Goal: Task Accomplishment & Management: Complete application form

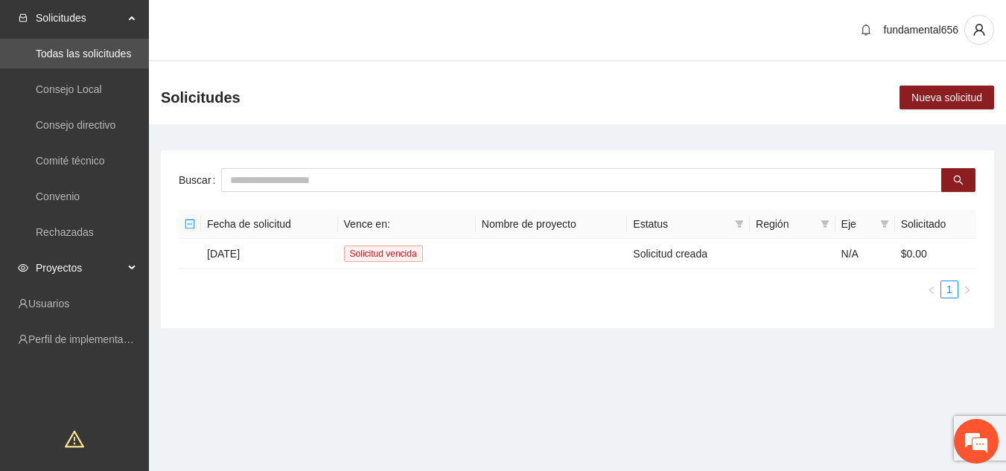
click at [106, 271] on span "Proyectos" at bounding box center [80, 268] width 88 height 30
click at [69, 299] on link "Activos" at bounding box center [52, 304] width 33 height 12
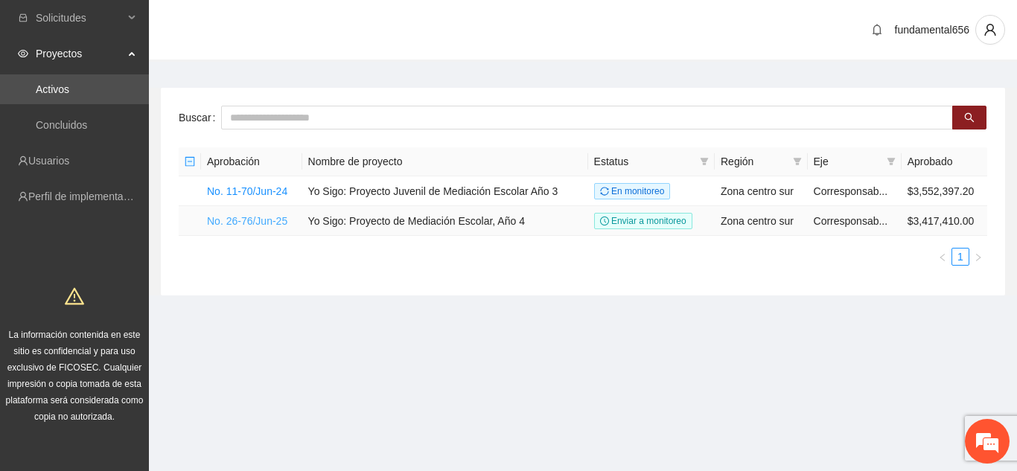
click at [237, 217] on link "No. 26-76/Jun-25" at bounding box center [247, 221] width 80 height 12
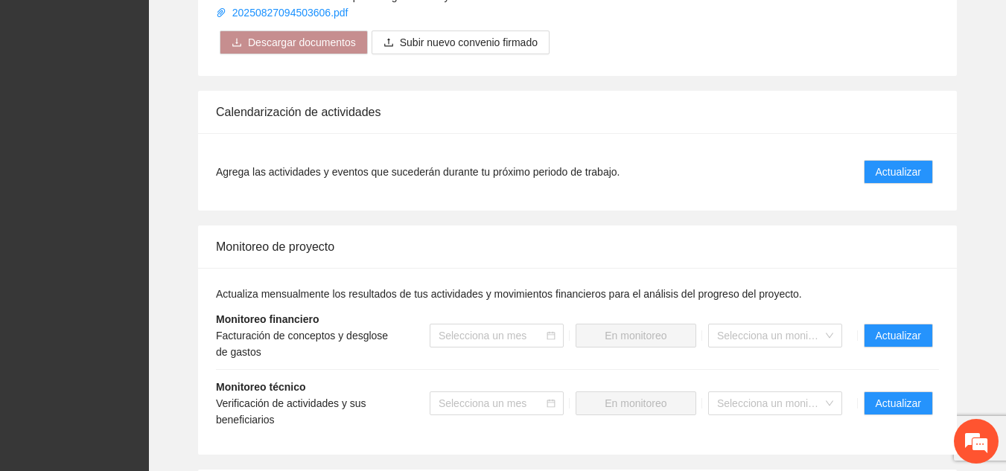
scroll to position [1361, 0]
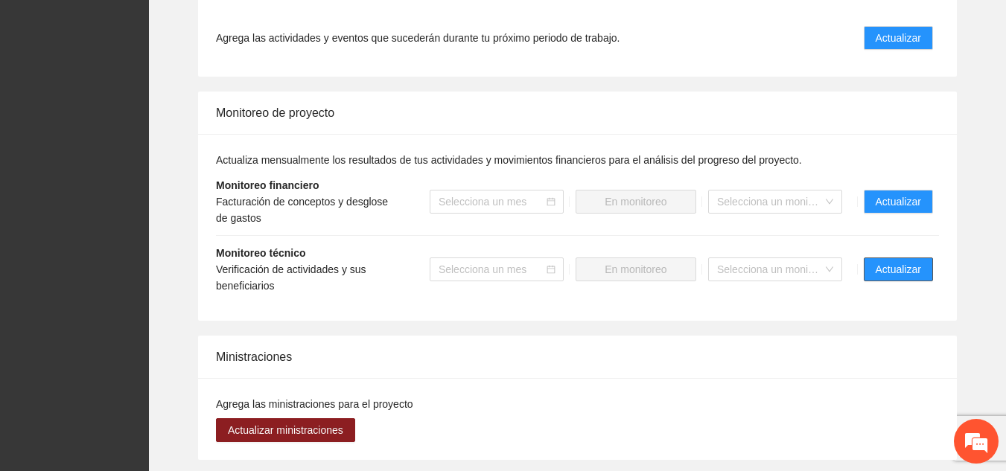
click at [887, 261] on span "Actualizar" at bounding box center [897, 269] width 45 height 16
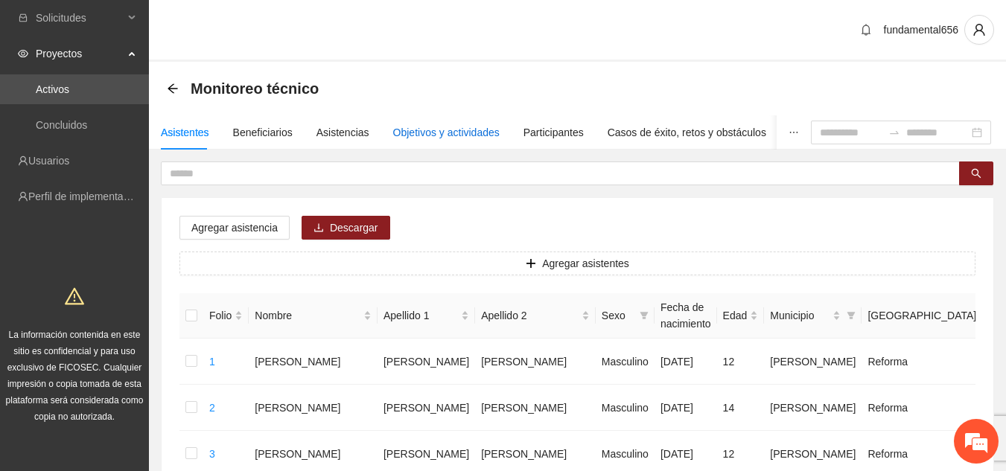
click at [465, 129] on div "Objetivos y actividades" at bounding box center [446, 132] width 106 height 16
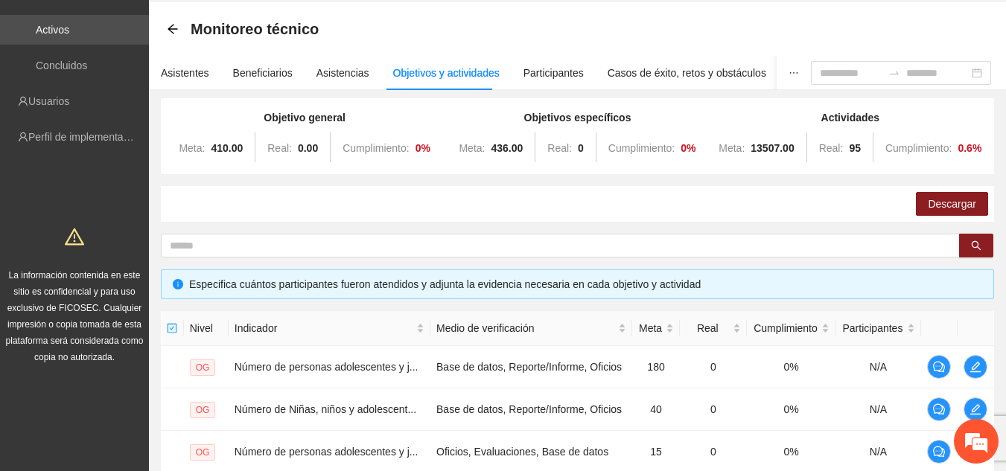
scroll to position [63, 0]
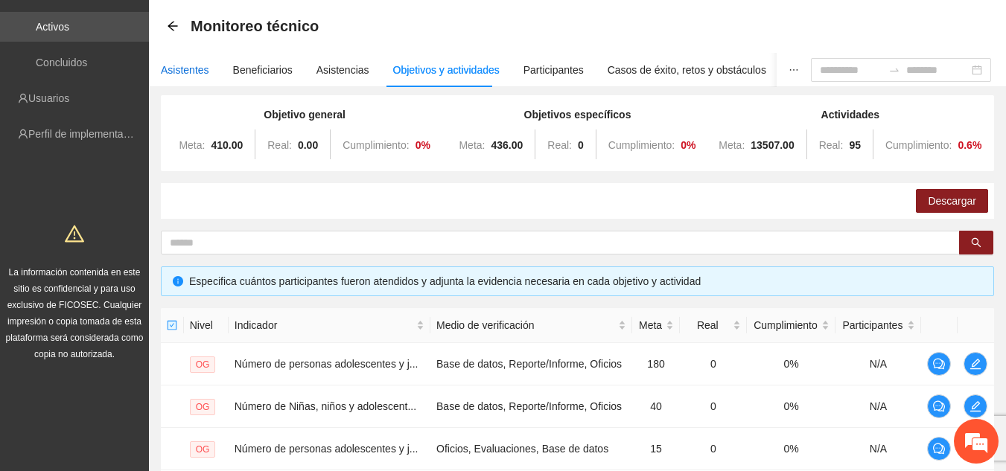
click at [194, 71] on div "Asistentes" at bounding box center [185, 70] width 48 height 16
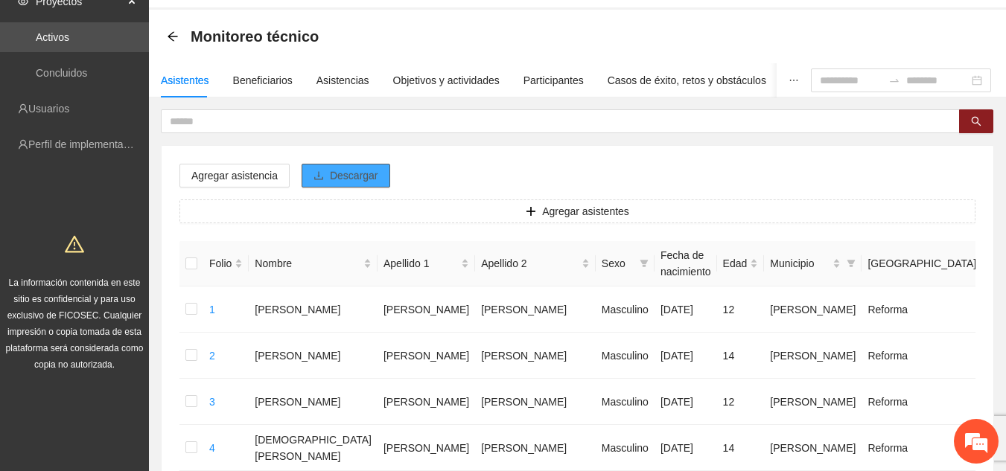
scroll to position [0, 0]
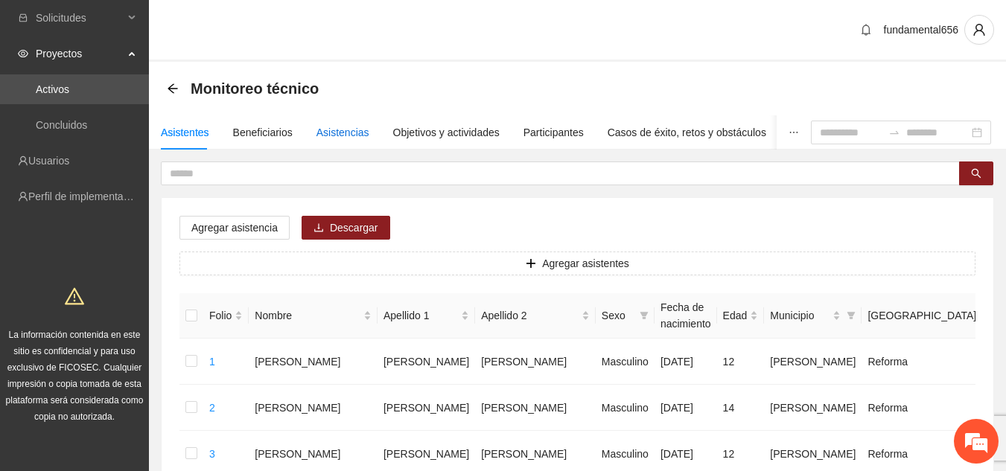
click at [335, 132] on div "Asistencias" at bounding box center [342, 132] width 53 height 16
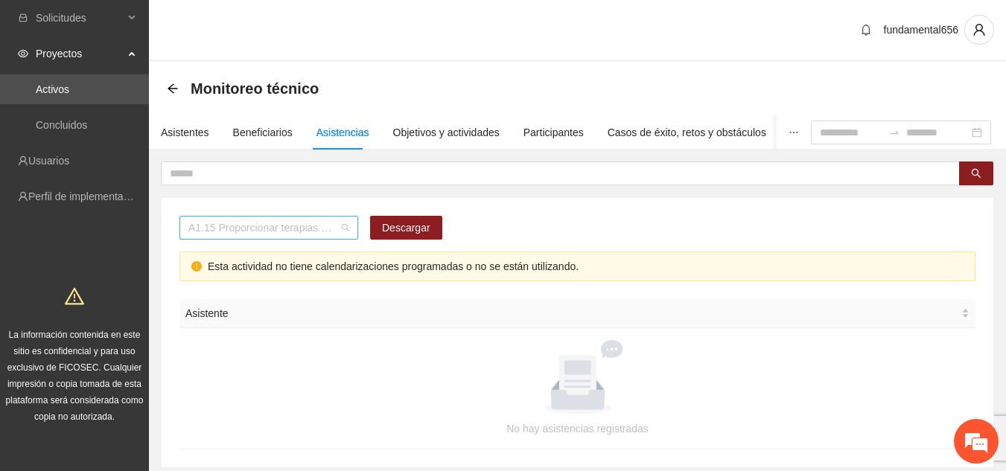
scroll to position [167, 0]
click at [344, 227] on span "A1.15 Proporcionar terapias cognitivo-conductuales de seguimiento a adolescente…" at bounding box center [268, 228] width 161 height 22
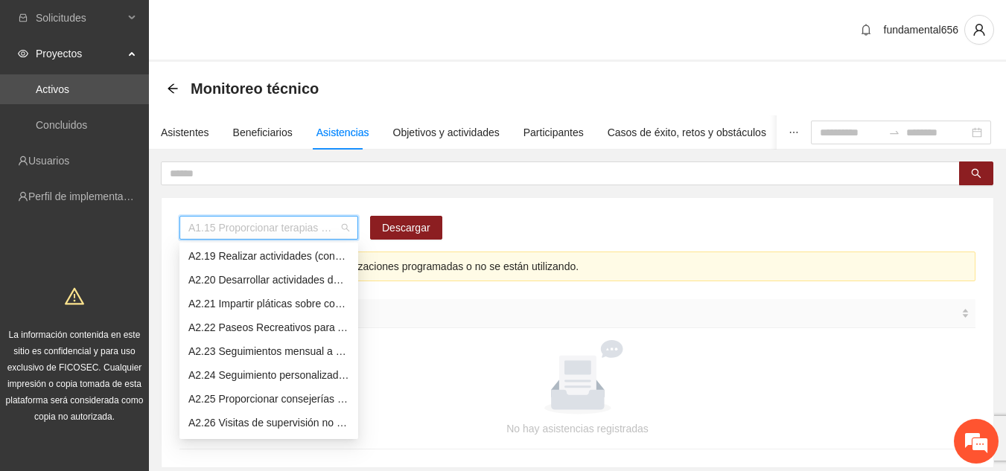
scroll to position [1003, 0]
click at [232, 397] on div "A2.25 Proporcionar consejerías en adicciones adolescentes y jóvenes con consumo…" at bounding box center [268, 398] width 161 height 16
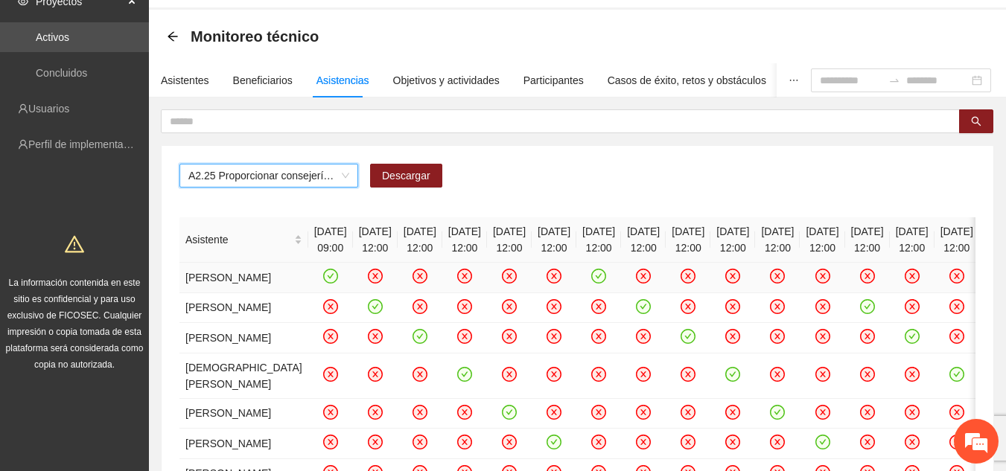
scroll to position [54, 0]
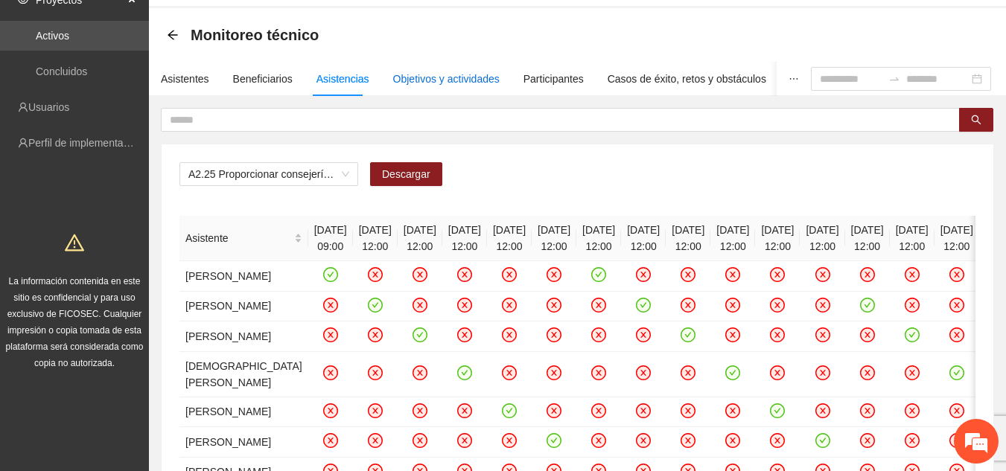
click at [423, 79] on div "Objetivos y actividades" at bounding box center [446, 79] width 106 height 16
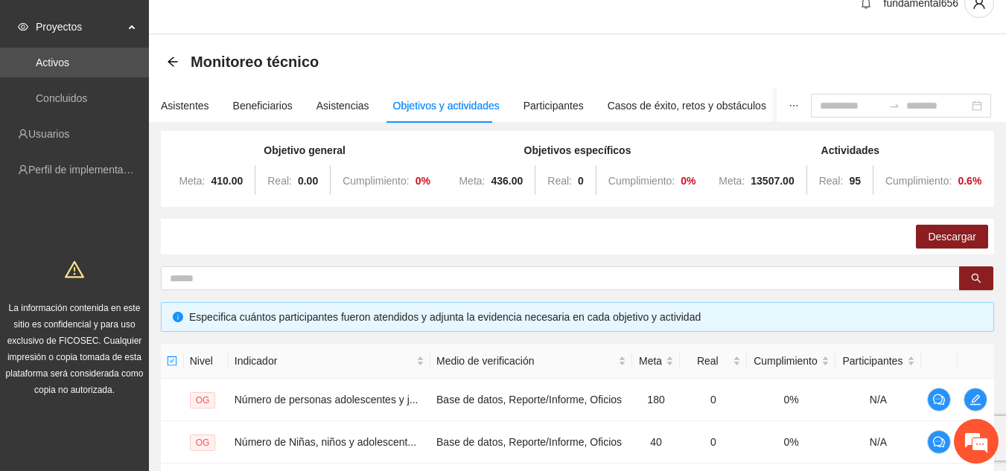
scroll to position [0, 0]
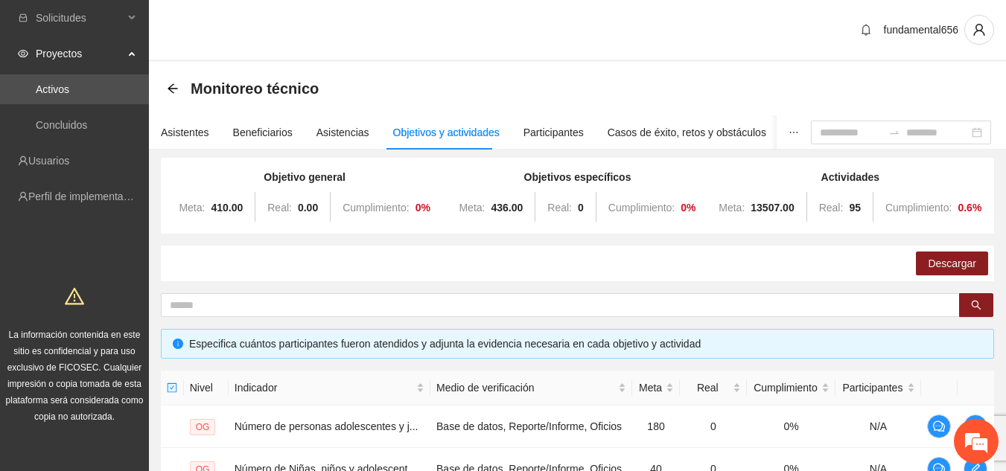
drag, startPoint x: 443, startPoint y: 197, endPoint x: 366, endPoint y: 268, distance: 104.8
click at [366, 268] on div "Descargar" at bounding box center [577, 264] width 833 height 36
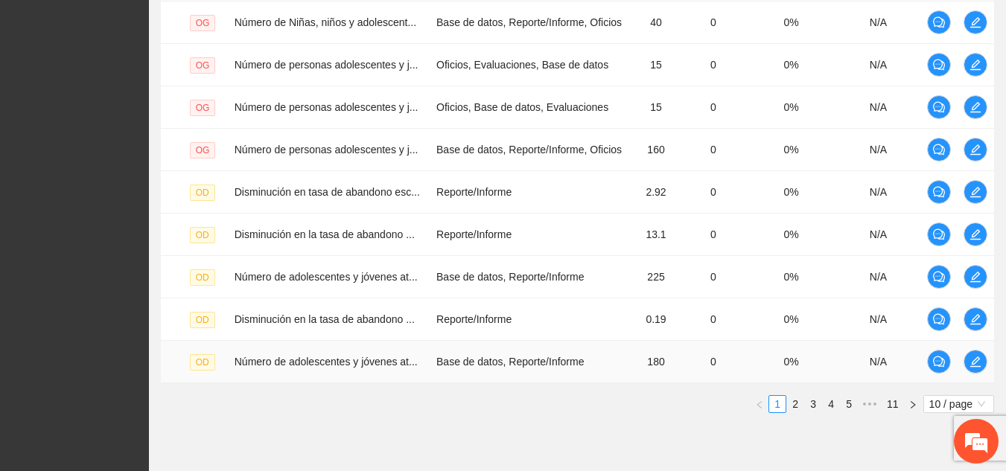
scroll to position [502, 0]
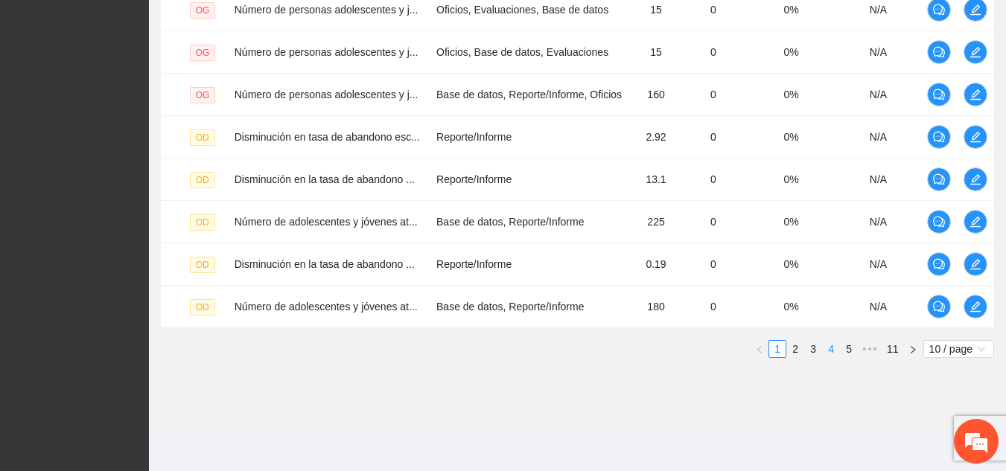
click at [828, 357] on link "4" at bounding box center [831, 349] width 16 height 16
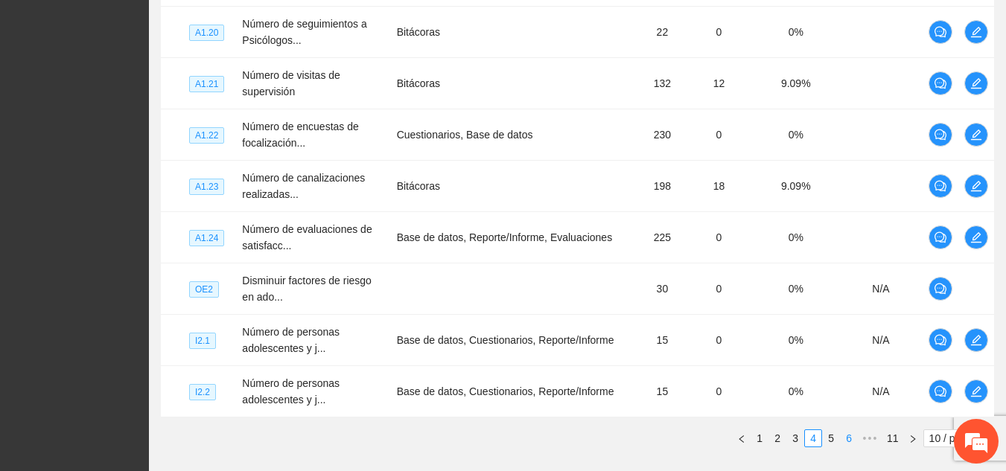
click at [847, 442] on link "6" at bounding box center [848, 438] width 16 height 16
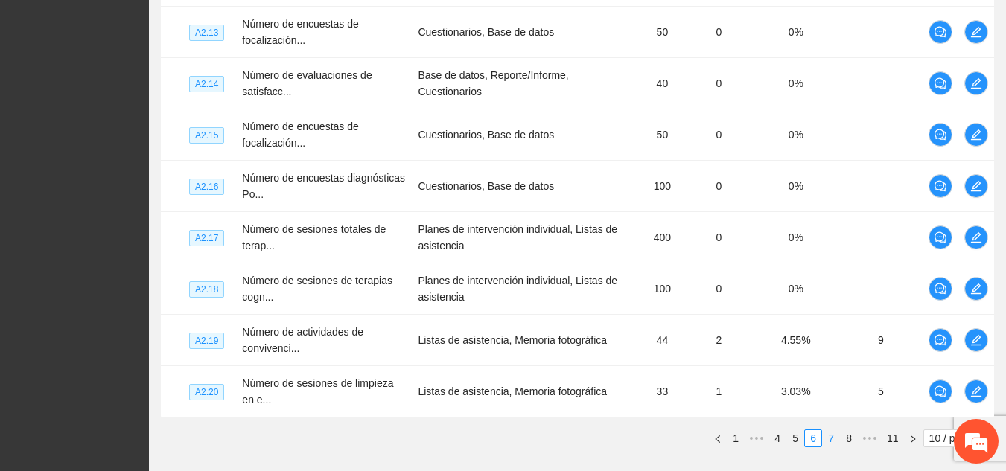
click at [831, 441] on link "7" at bounding box center [831, 438] width 16 height 16
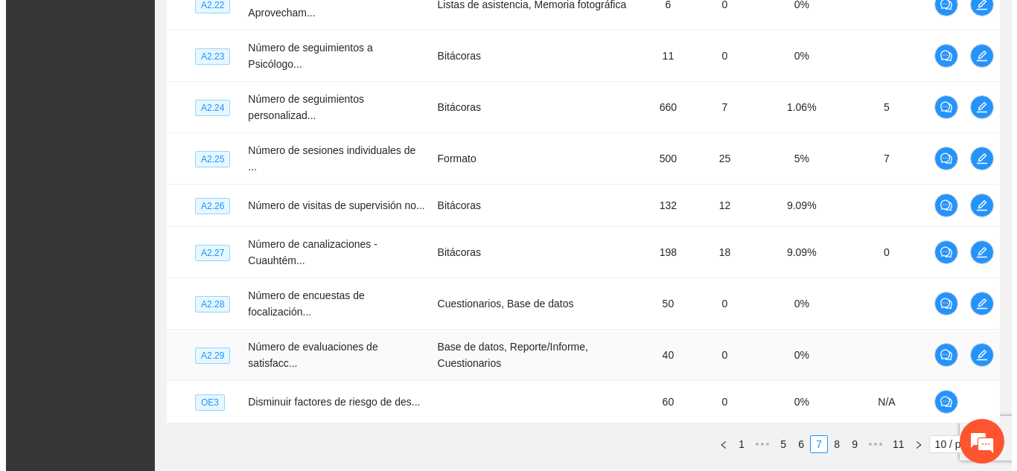
scroll to position [479, 0]
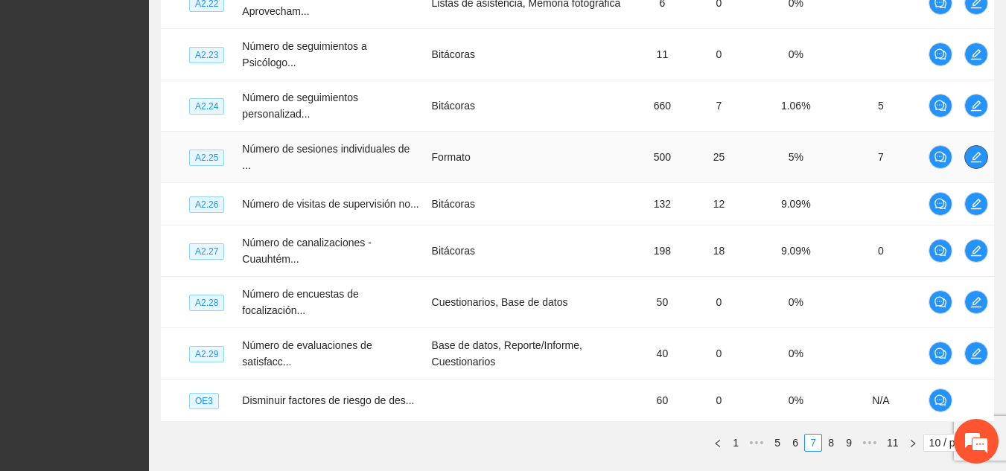
click at [976, 157] on icon "edit" at bounding box center [976, 157] width 10 height 10
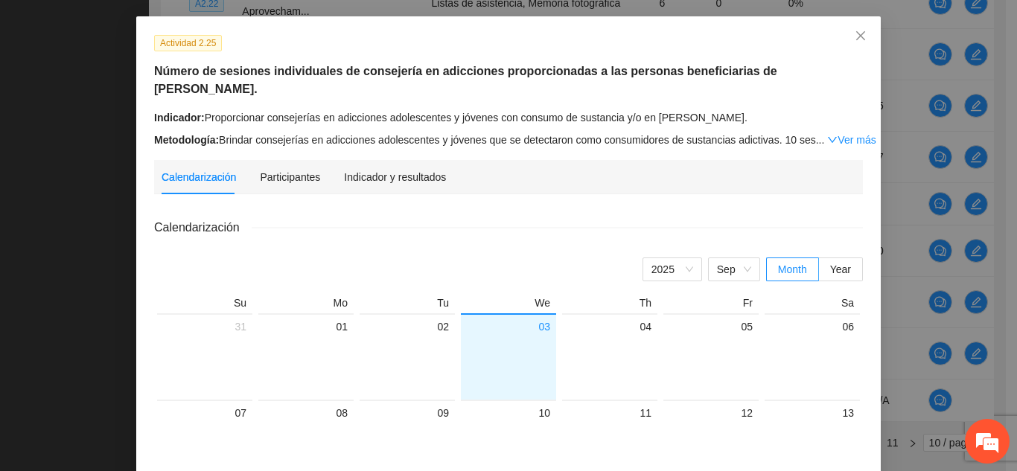
scroll to position [51, 0]
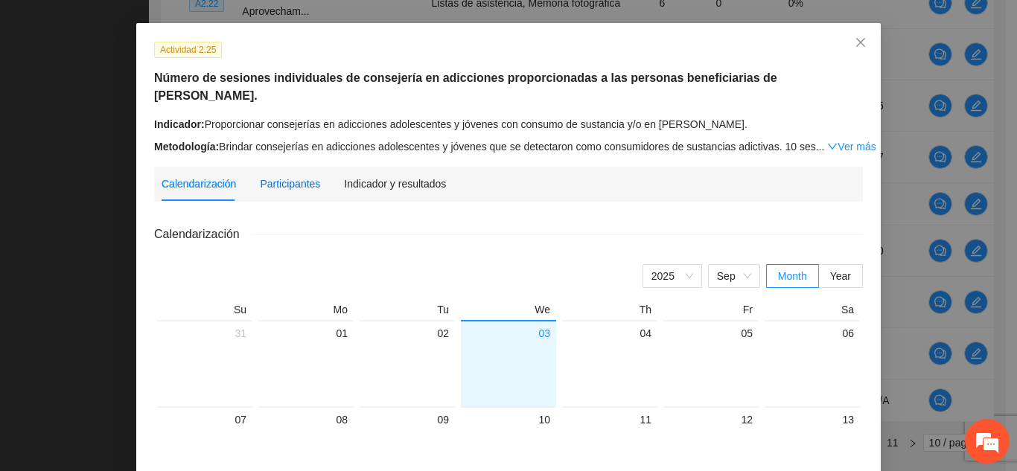
click at [296, 176] on div "Participantes" at bounding box center [290, 184] width 60 height 16
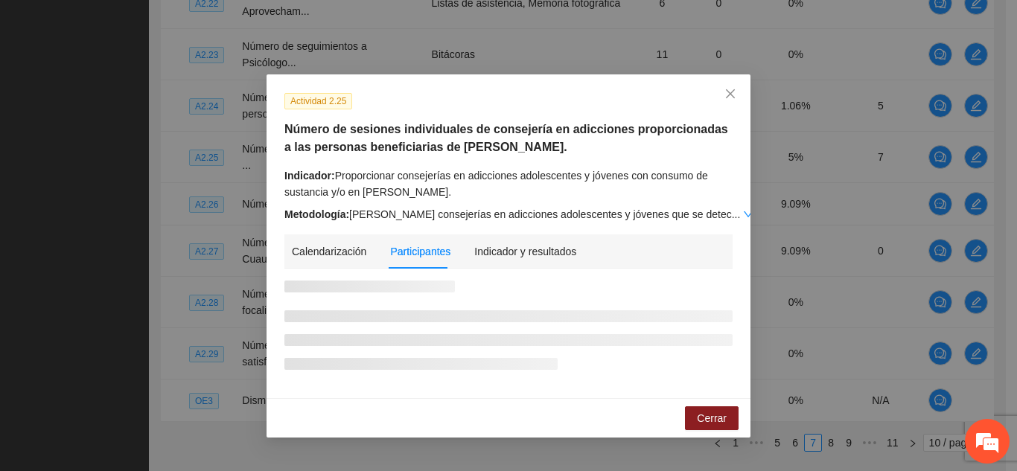
scroll to position [0, 0]
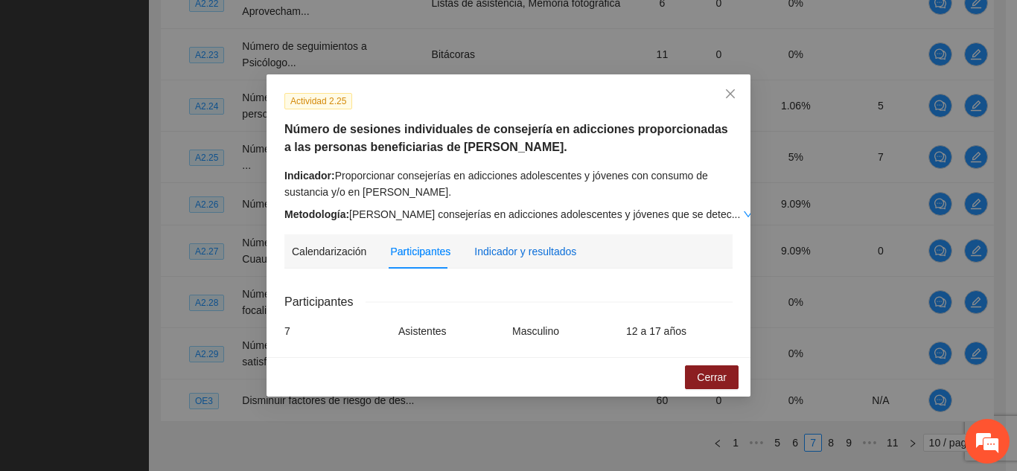
click at [528, 249] on div "Indicador y resultados" at bounding box center [525, 251] width 102 height 16
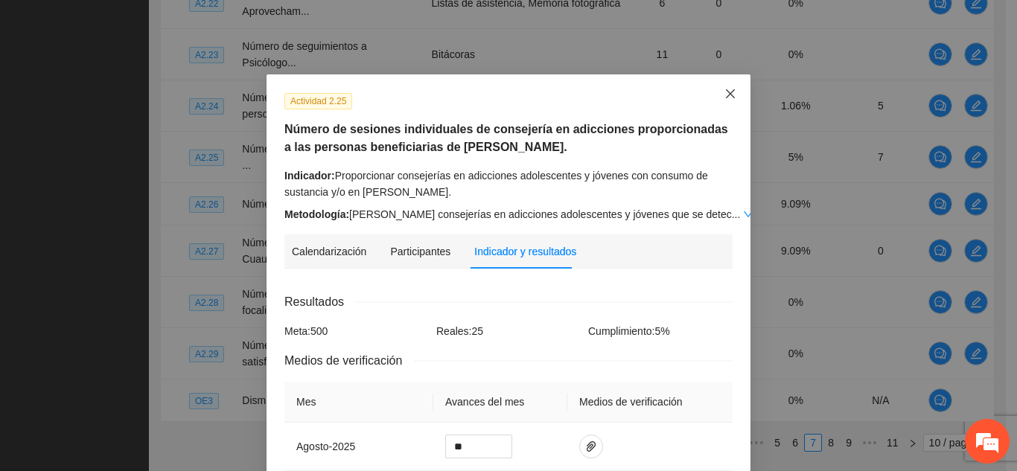
click at [728, 96] on icon "close" at bounding box center [730, 94] width 12 height 12
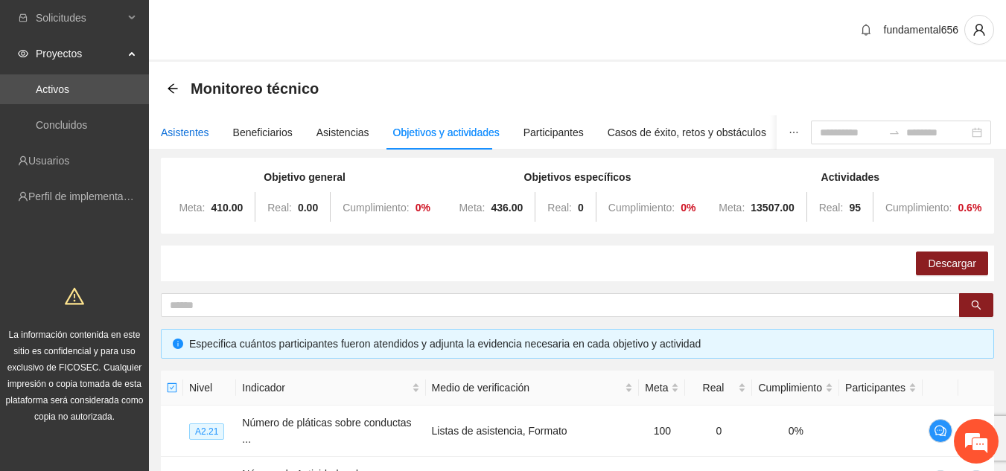
click at [204, 133] on div "Asistentes" at bounding box center [185, 132] width 48 height 16
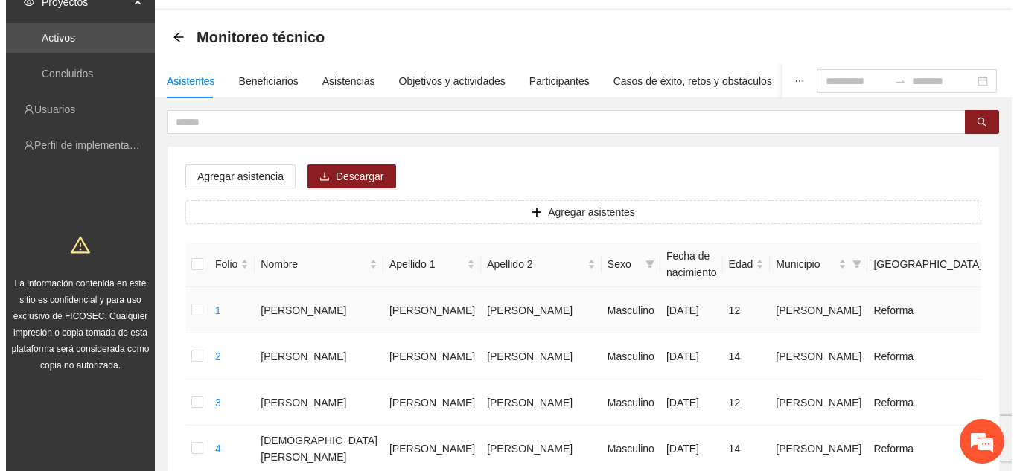
scroll to position [50, 0]
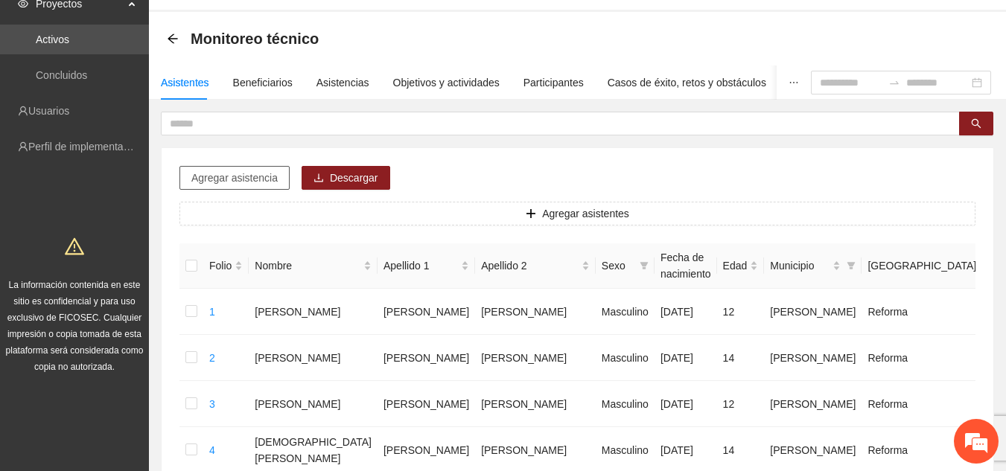
click at [234, 178] on span "Agregar asistencia" at bounding box center [234, 178] width 86 height 16
click at [496, 214] on button "Agregar asistentes" at bounding box center [577, 214] width 796 height 24
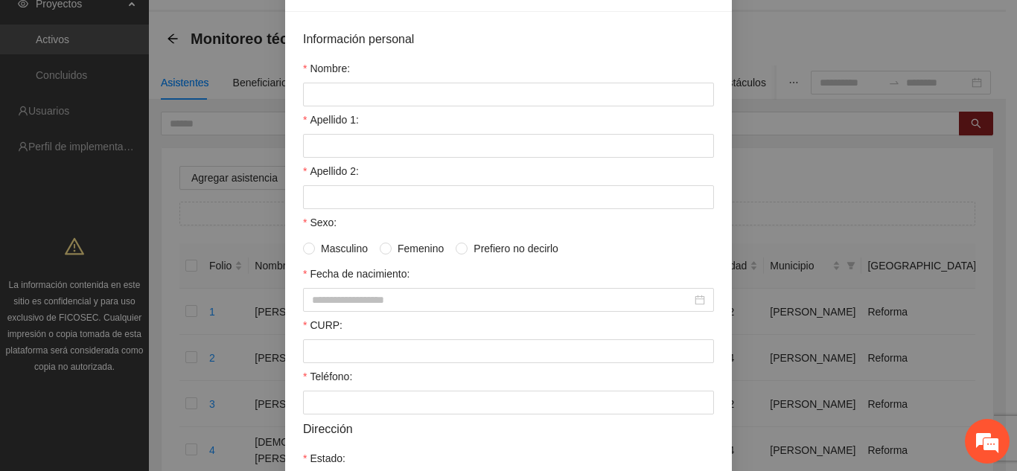
scroll to position [0, 0]
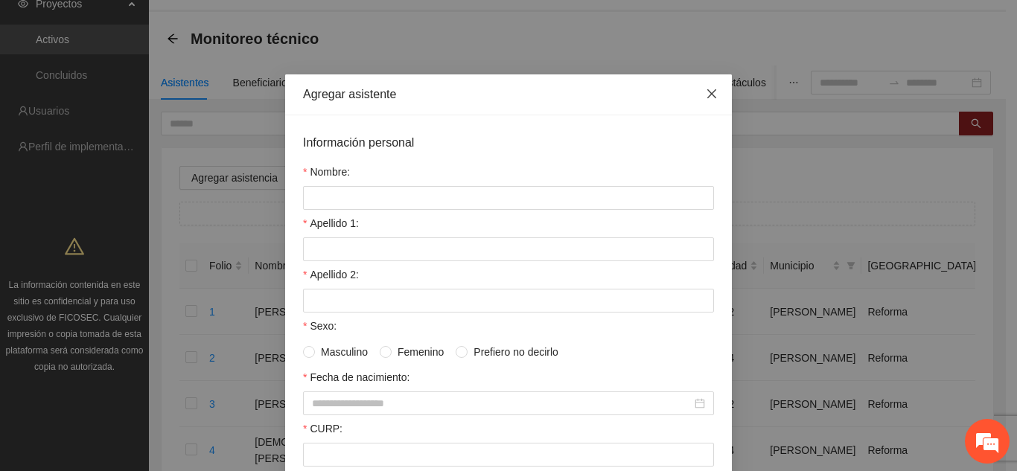
click at [712, 100] on span "Close" at bounding box center [712, 94] width 40 height 40
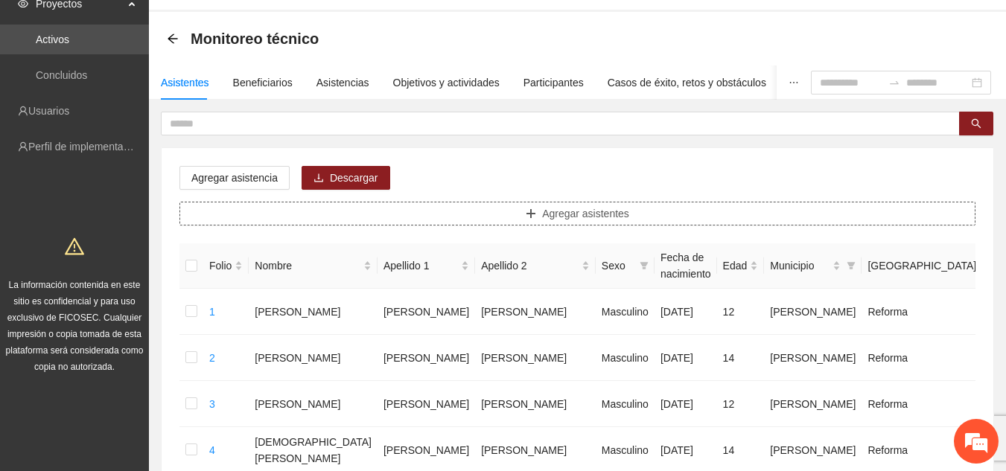
click at [533, 216] on icon "plus" at bounding box center [531, 213] width 10 height 10
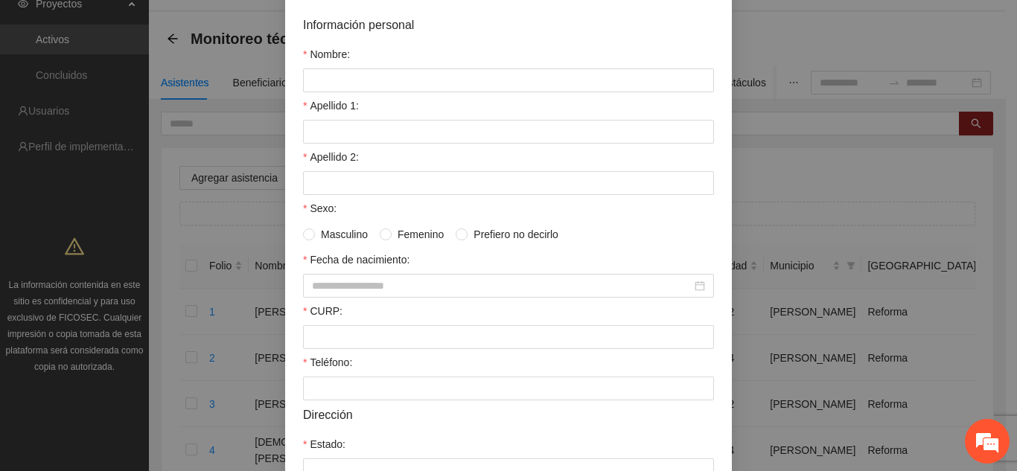
scroll to position [123, 0]
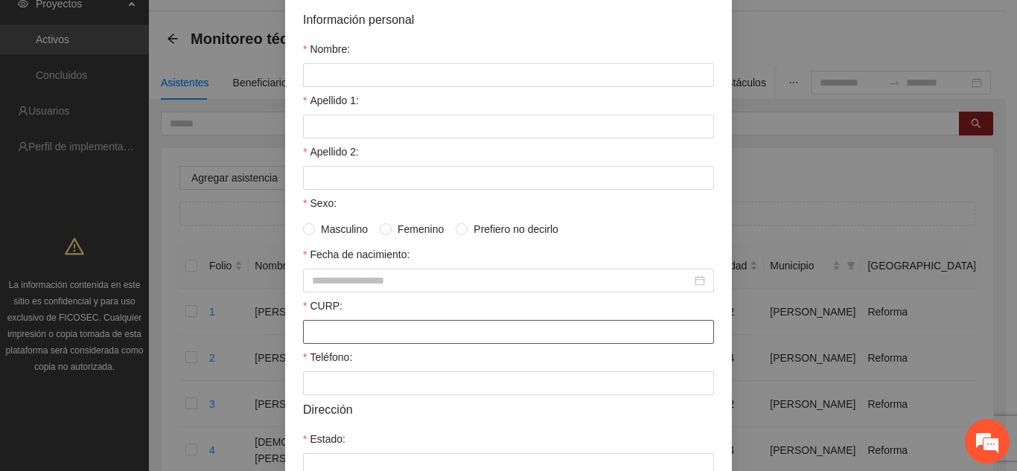
click at [339, 328] on input "CURP:" at bounding box center [508, 332] width 411 height 24
click at [609, 363] on div "Teléfono:" at bounding box center [508, 360] width 411 height 22
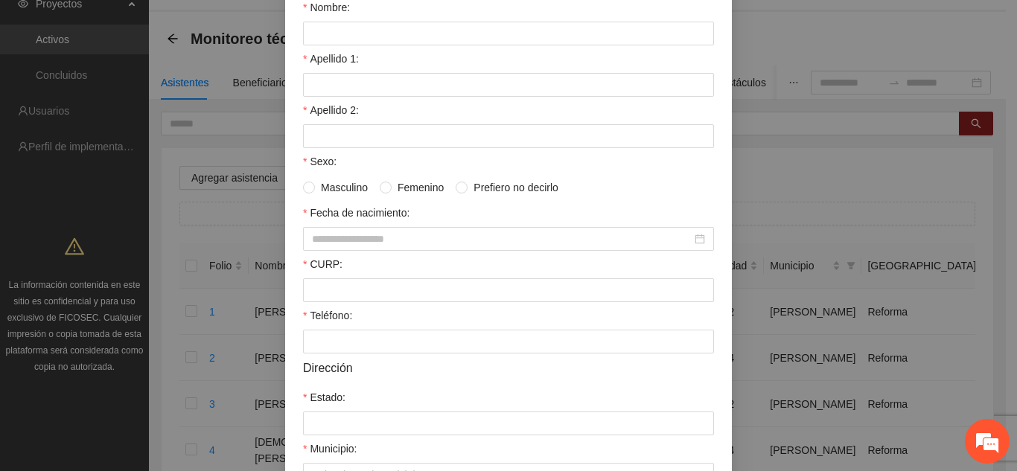
scroll to position [167, 0]
click at [695, 237] on div at bounding box center [508, 237] width 393 height 16
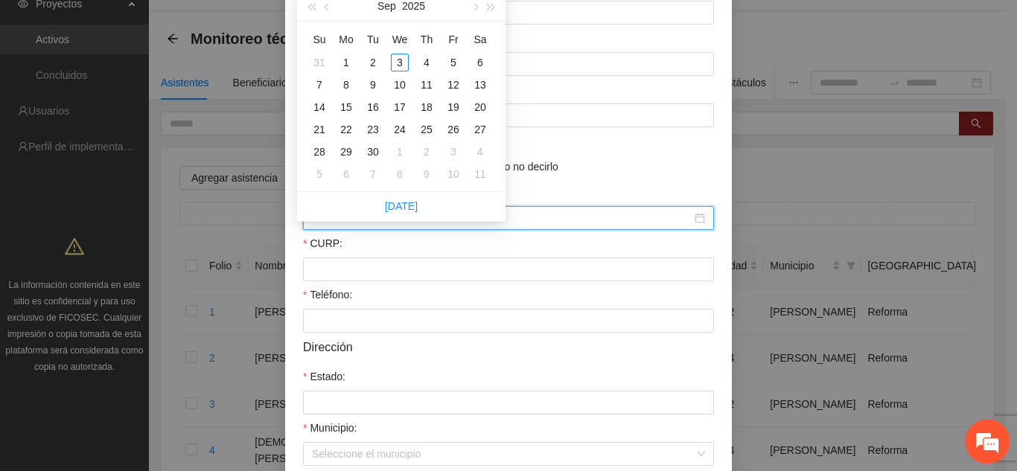
scroll to position [186, 0]
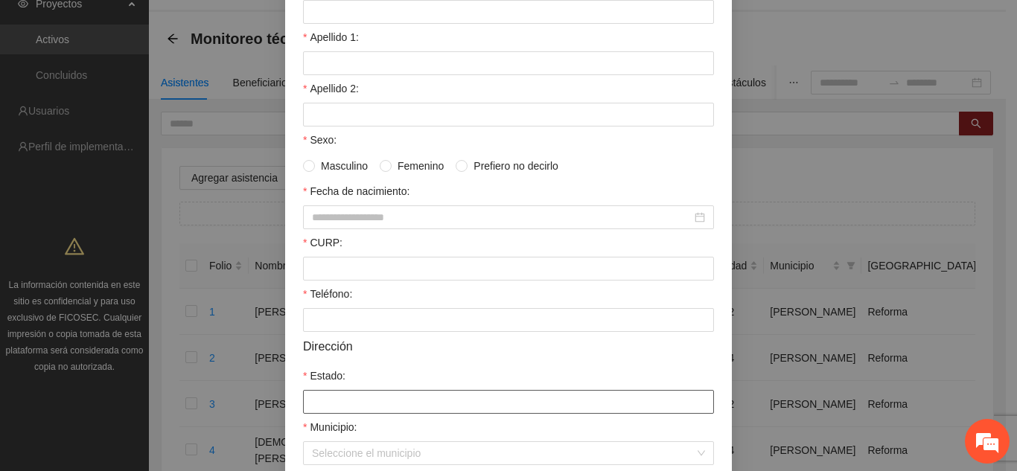
click at [429, 405] on input "Estado:" at bounding box center [508, 402] width 411 height 24
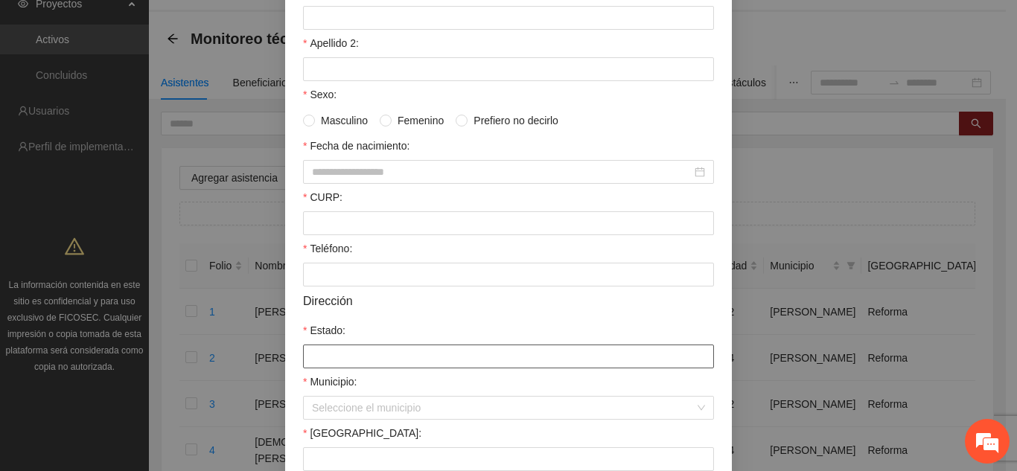
scroll to position [310, 0]
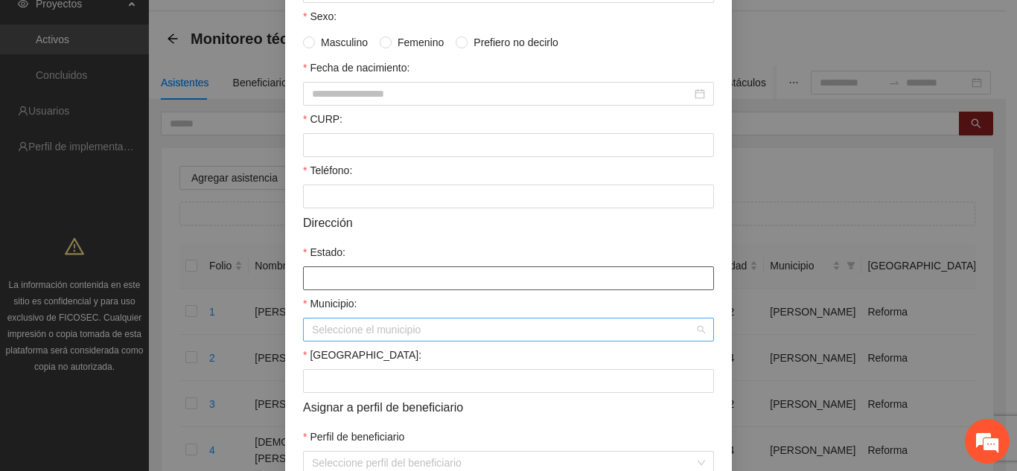
click at [696, 331] on div "Seleccione el municipio" at bounding box center [508, 330] width 411 height 24
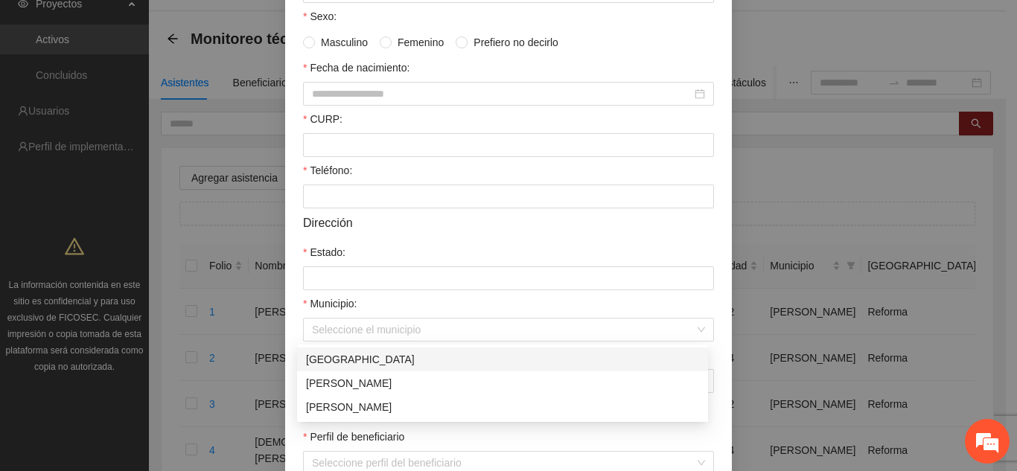
click at [537, 306] on div "Municipio:" at bounding box center [508, 307] width 411 height 22
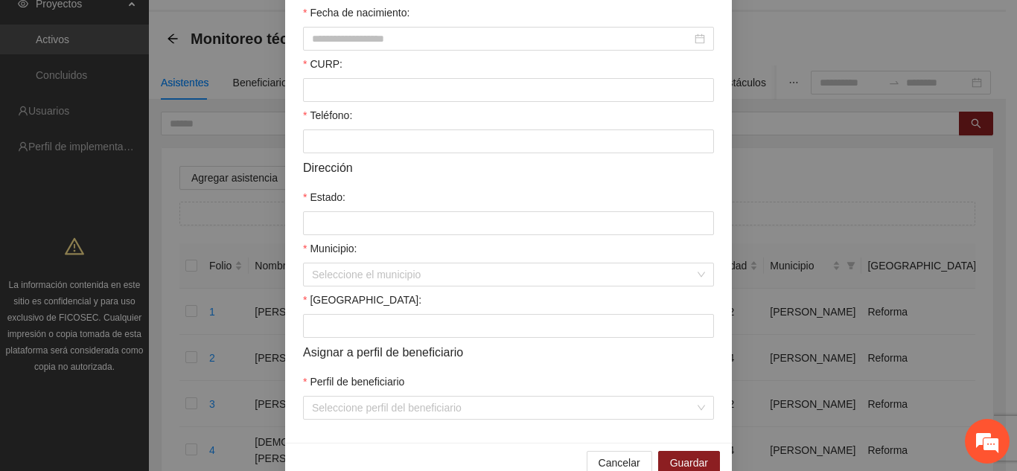
scroll to position [394, 0]
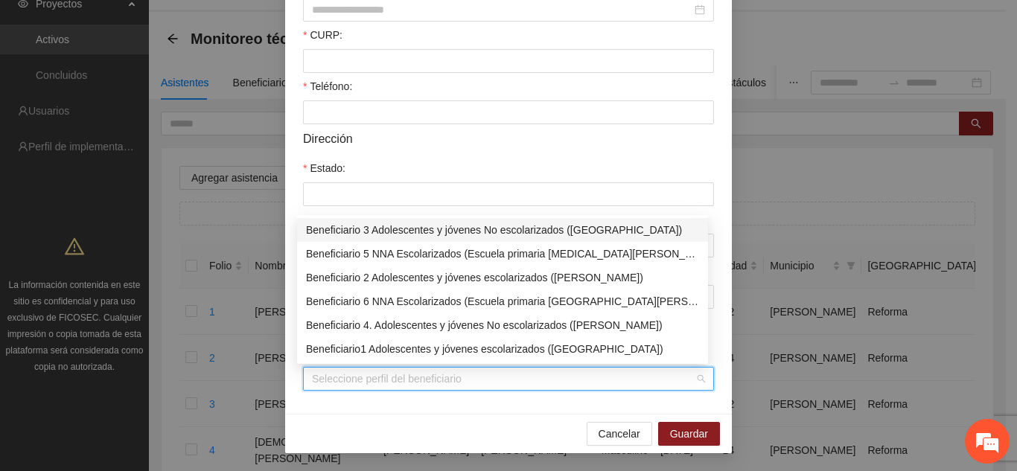
click at [462, 378] on input "Perfil de beneficiario" at bounding box center [503, 379] width 383 height 22
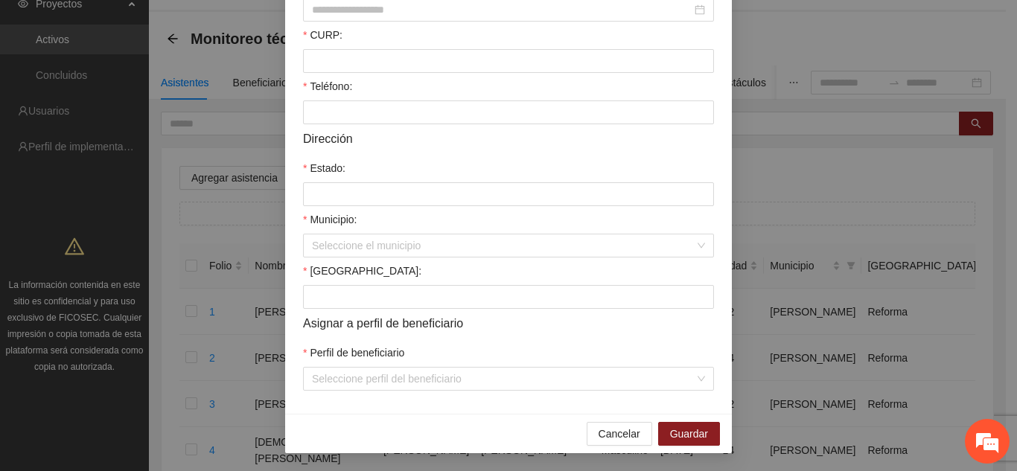
click at [453, 417] on div "Cancelar Guardar" at bounding box center [508, 433] width 447 height 39
click at [400, 290] on input "[GEOGRAPHIC_DATA]:" at bounding box center [508, 297] width 411 height 24
click at [423, 301] on input "[GEOGRAPHIC_DATA]:" at bounding box center [508, 297] width 411 height 24
click at [404, 425] on div "Cancelar Guardar" at bounding box center [508, 433] width 447 height 39
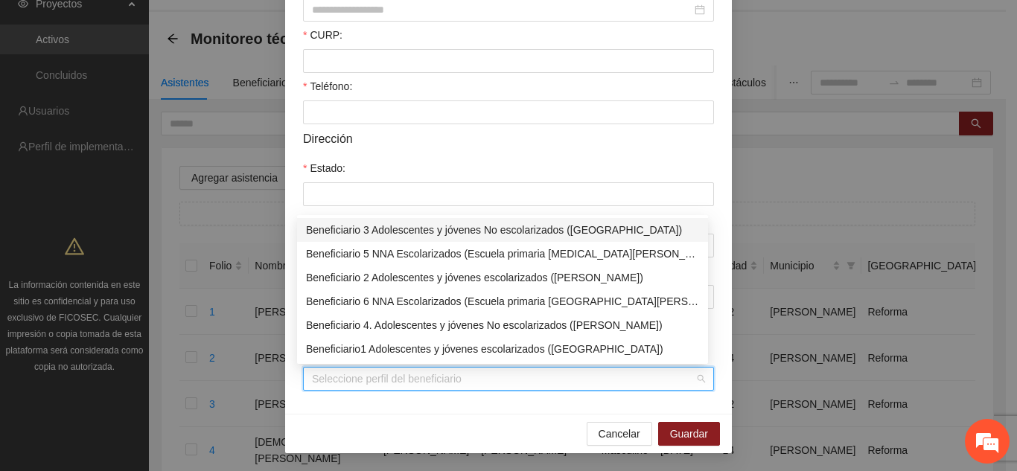
click at [426, 383] on input "Perfil de beneficiario" at bounding box center [503, 379] width 383 height 22
click at [491, 432] on div "Cancelar Guardar" at bounding box center [508, 433] width 447 height 39
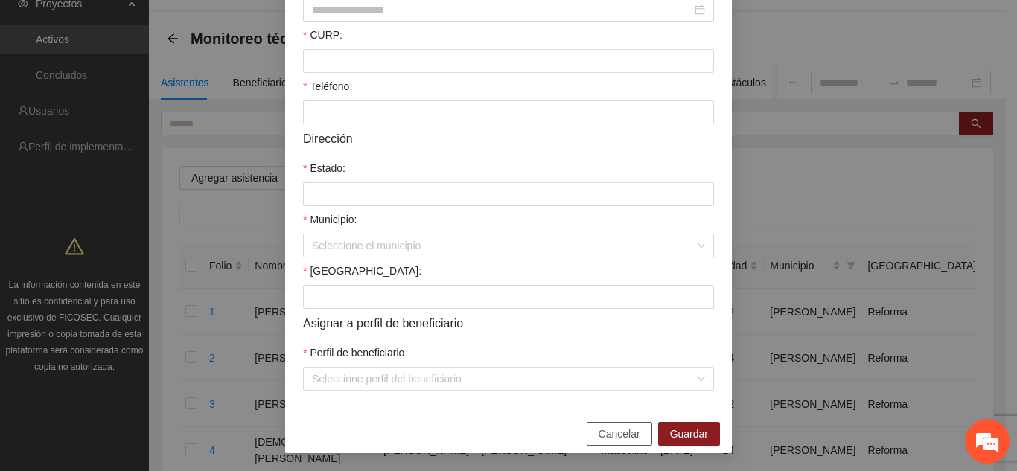
click at [613, 433] on span "Cancelar" at bounding box center [619, 434] width 42 height 16
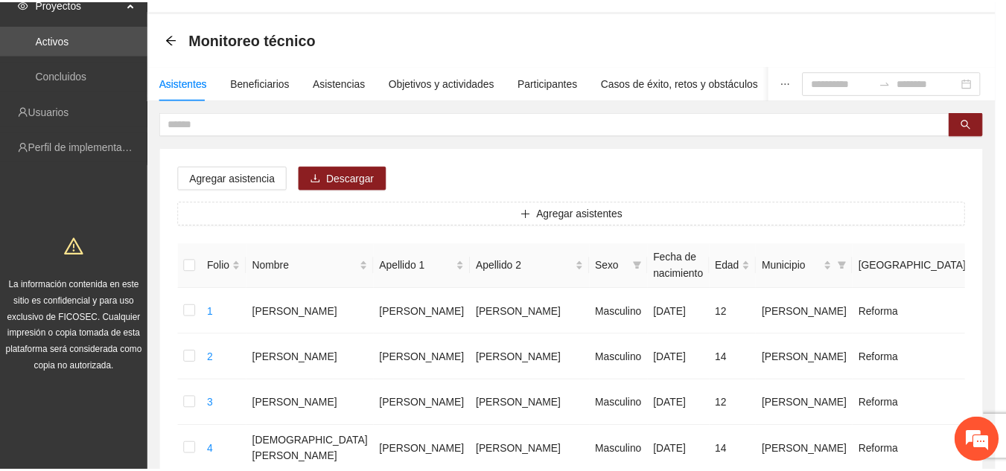
scroll to position [319, 0]
